Goal: Find specific page/section: Find specific page/section

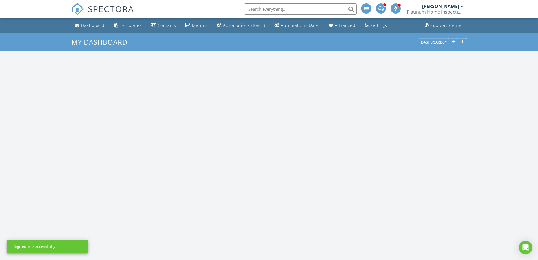
scroll to position [523, 547]
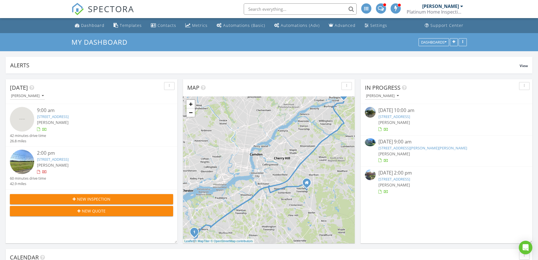
click at [270, 9] on input "text" at bounding box center [300, 8] width 113 height 11
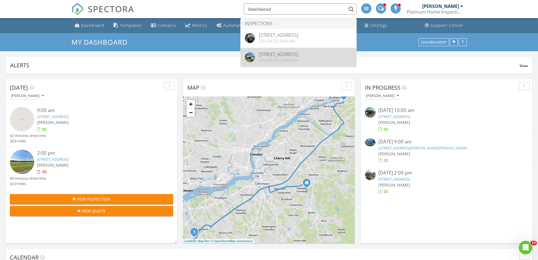
type input "beechwood"
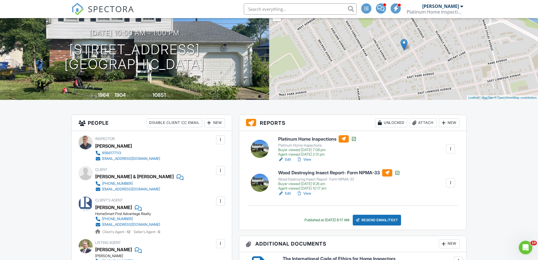
scroll to position [56, 0]
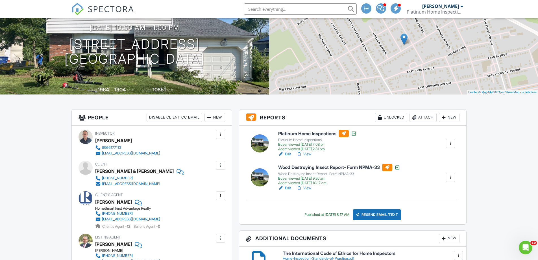
click at [306, 153] on link "View" at bounding box center [304, 154] width 15 height 6
